Goal: Transaction & Acquisition: Purchase product/service

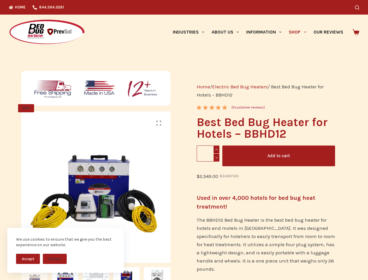
click at [28, 259] on button "Accept" at bounding box center [28, 259] width 24 height 10
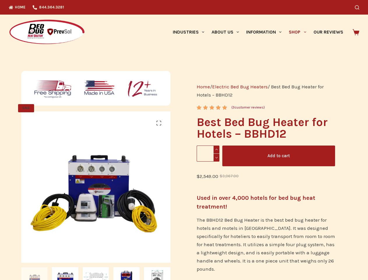
click at [55, 259] on button "Decline" at bounding box center [55, 263] width 24 height 10
click at [359, 7] on icon "Search" at bounding box center [357, 7] width 4 height 4
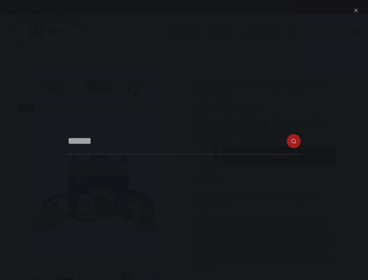
click at [191, 32] on link "Industries" at bounding box center [188, 32] width 39 height 35
click at [228, 32] on link "About Us" at bounding box center [225, 32] width 35 height 35
click at [266, 32] on link "Information" at bounding box center [264, 32] width 43 height 35
click at [300, 32] on link "Shop" at bounding box center [297, 32] width 24 height 35
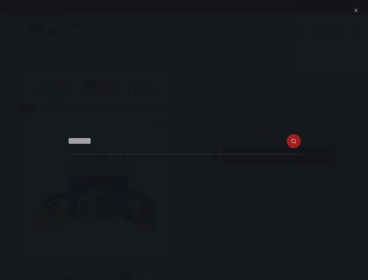
click at [95, 196] on img at bounding box center [178, 268] width 315 height 315
